Goal: Information Seeking & Learning: Learn about a topic

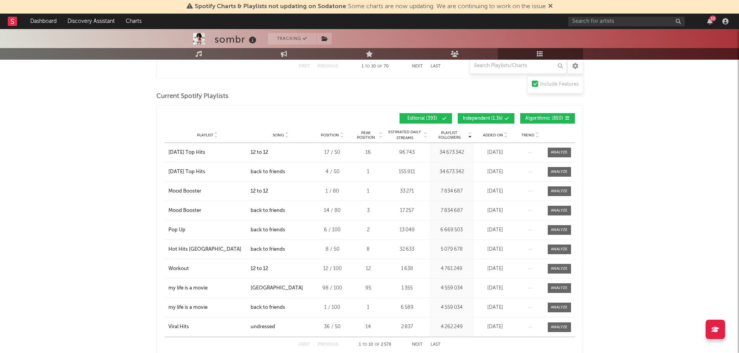
scroll to position [621, 0]
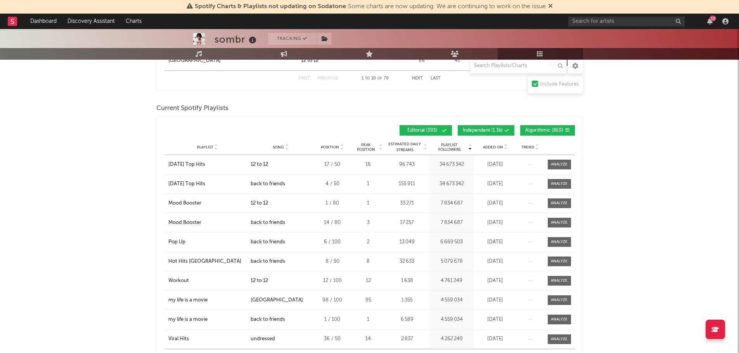
click at [491, 124] on div "Playlist Followers Playlist Song Position Peak Position Playlist Followers Adde…" at bounding box center [369, 130] width 410 height 18
click at [493, 128] on span "Independent ( 1.3k )" at bounding box center [483, 130] width 40 height 5
click at [531, 128] on span "Algorithmic ( 850 )" at bounding box center [544, 130] width 38 height 5
click at [280, 145] on span "Song" at bounding box center [278, 147] width 11 height 5
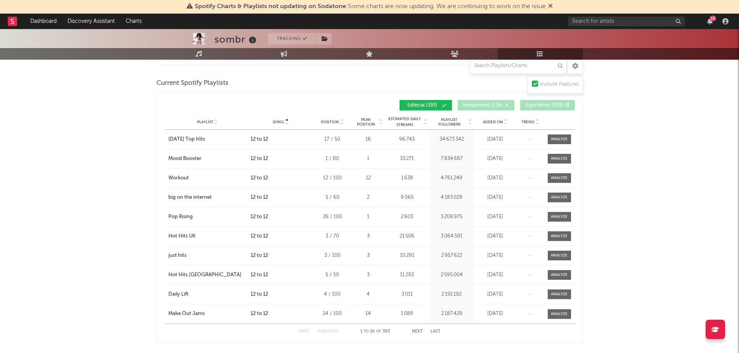
scroll to position [659, 0]
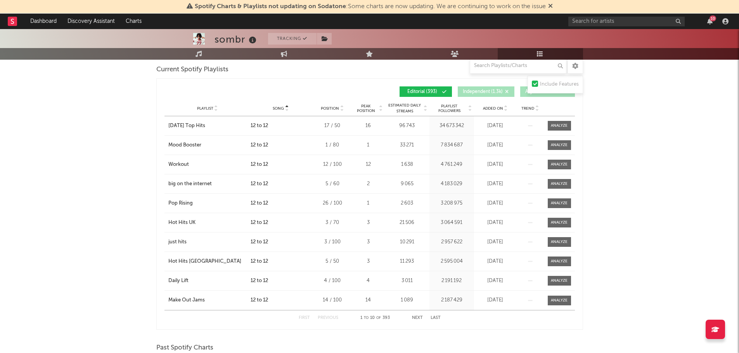
drag, startPoint x: 163, startPoint y: 125, endPoint x: 207, endPoint y: 129, distance: 44.1
click at [207, 129] on div "Song Playlist Song Position Peak Position Playlist Followers Added On Trend Pos…" at bounding box center [369, 204] width 427 height 252
drag, startPoint x: 164, startPoint y: 222, endPoint x: 202, endPoint y: 220, distance: 38.4
click at [202, 220] on div "Playlist Hot Hits [GEOGRAPHIC_DATA]" at bounding box center [206, 223] width 84 height 8
click at [103, 216] on div "sombr Tracking [GEOGRAPHIC_DATA] | Indie Rock Edit Tracking Email Alerts Off Be…" at bounding box center [369, 286] width 739 height 1832
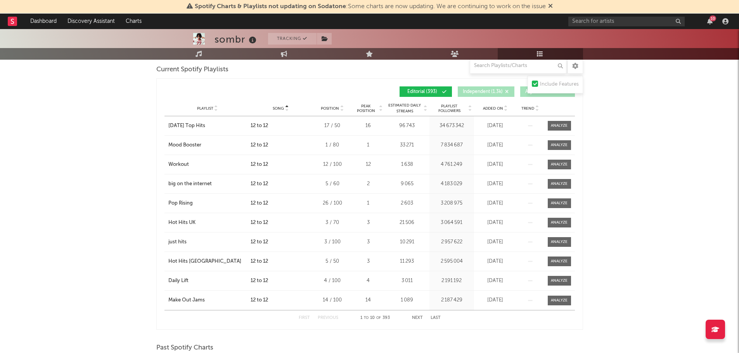
click at [418, 318] on button "Next" at bounding box center [417, 318] width 11 height 4
click at [118, 174] on div "sombr Tracking [GEOGRAPHIC_DATA] | Indie Rock Edit Tracking Email Alerts Off Be…" at bounding box center [369, 286] width 739 height 1832
